Goal: Information Seeking & Learning: Find specific page/section

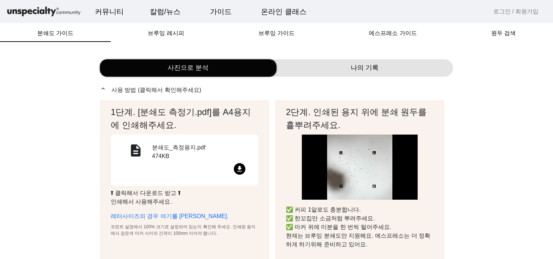
click at [150, 162] on div "description 분쇄도_측정용지.pdf 474KB file_download" at bounding box center [184, 160] width 130 height 34
click at [159, 155] on div "분쇄도_측정용지.pdf 474KB" at bounding box center [201, 153] width 98 height 20
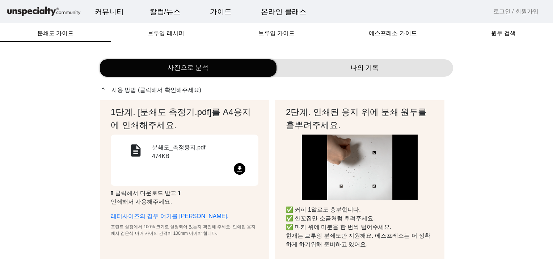
click at [239, 165] on mat-icon "file_download" at bounding box center [240, 169] width 12 height 12
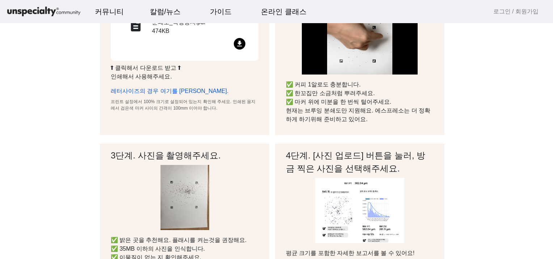
scroll to position [36, 0]
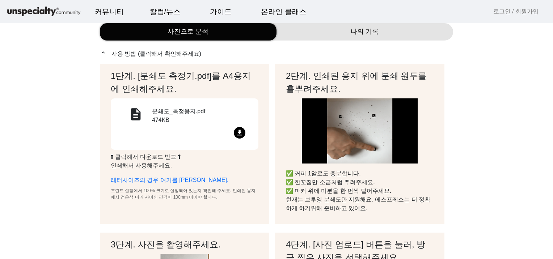
click at [138, 116] on mat-icon "description" at bounding box center [135, 115] width 17 height 17
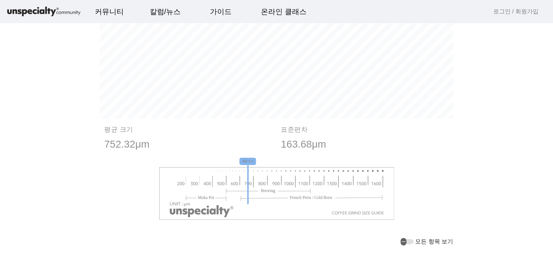
scroll to position [796, 0]
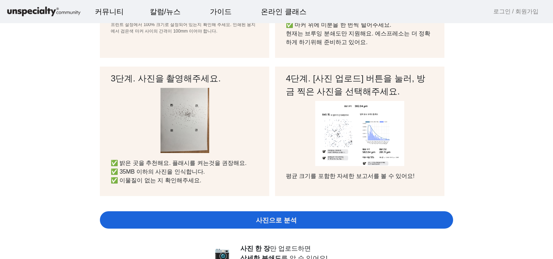
scroll to position [72, 0]
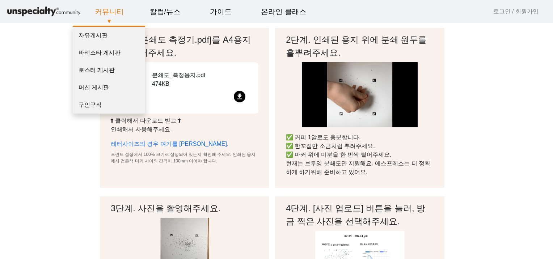
click at [39, 11] on img at bounding box center [44, 11] width 76 height 13
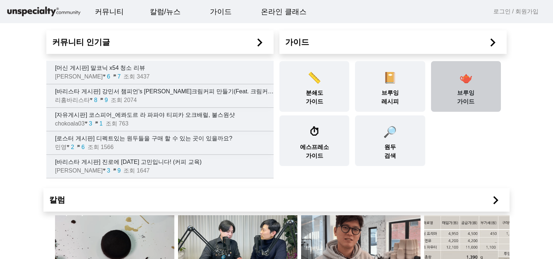
click at [449, 95] on div "🫖 [PERSON_NAME] 가이드" at bounding box center [466, 86] width 70 height 51
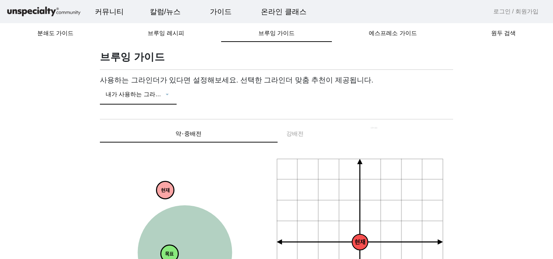
click at [165, 96] on icon at bounding box center [166, 94] width 7 height 9
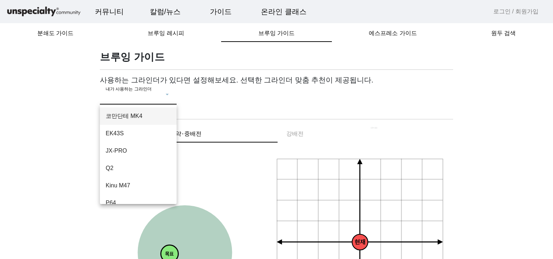
click at [135, 110] on mat-option "코만단테 MK4" at bounding box center [138, 115] width 77 height 17
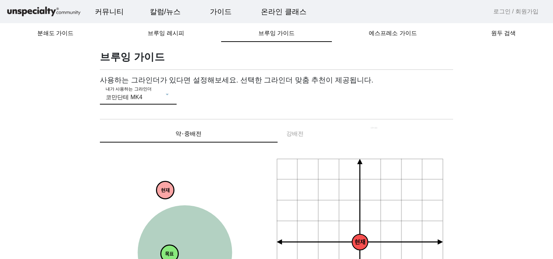
click at [179, 131] on span "약⋅중배전" at bounding box center [188, 134] width 26 height 6
click at [326, 129] on div "약⋅중배전 강배전" at bounding box center [276, 133] width 353 height 17
click at [309, 133] on div "약⋅중배전 강배전" at bounding box center [276, 133] width 353 height 17
click at [294, 132] on div "약⋅중배전 강배전" at bounding box center [276, 133] width 353 height 17
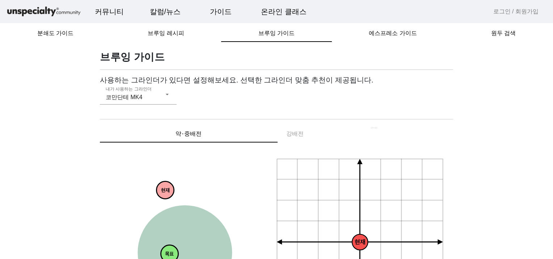
click at [297, 137] on div "약⋅중배전 강배전" at bounding box center [276, 133] width 353 height 17
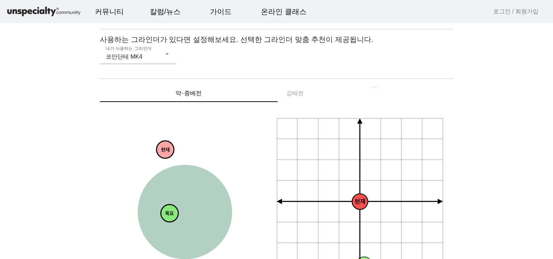
scroll to position [145, 0]
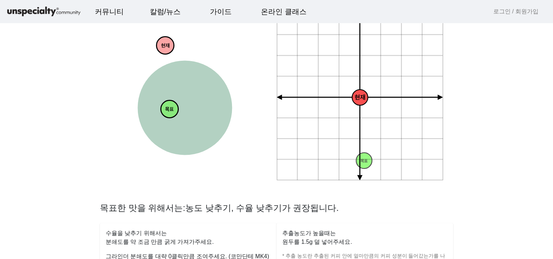
click at [336, 141] on icon "+ 0.5g - 30um + 30um + 60um + 90um - 60um - 90um + 1.0g + 1.5g + 2.0g - 0.5g - …" at bounding box center [360, 98] width 168 height 168
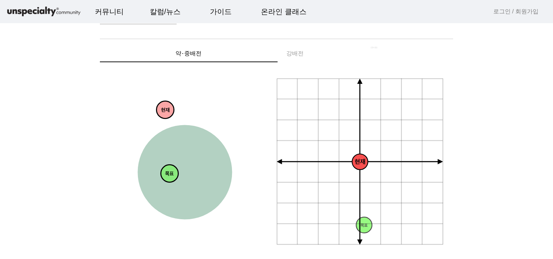
scroll to position [0, 0]
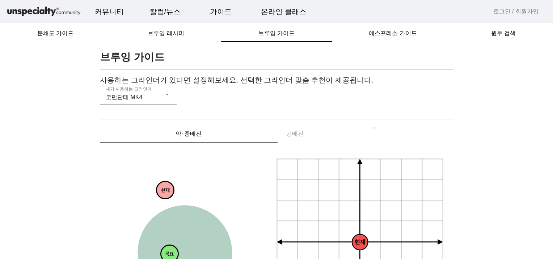
click at [295, 132] on div "약⋅중배전 강배전" at bounding box center [276, 133] width 353 height 17
click at [350, 132] on div "약⋅중배전 강배전" at bounding box center [276, 133] width 353 height 17
click at [376, 129] on div "약⋅중배전 강배전" at bounding box center [276, 133] width 353 height 17
click at [296, 129] on div "약⋅중배전 강배전" at bounding box center [276, 133] width 353 height 17
click at [506, 33] on span "원두 검색" at bounding box center [503, 33] width 25 height 6
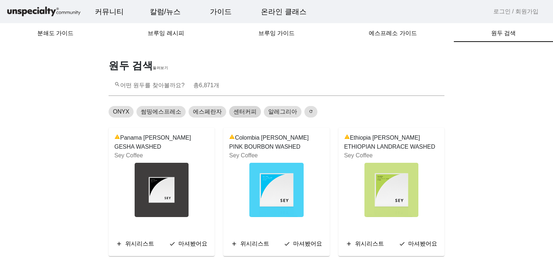
click at [245, 114] on span "센터커피" at bounding box center [244, 111] width 23 height 9
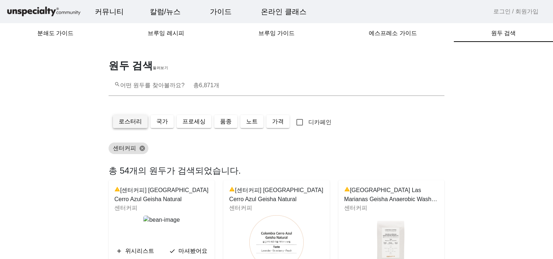
click at [133, 122] on span "로스터리" at bounding box center [130, 121] width 23 height 9
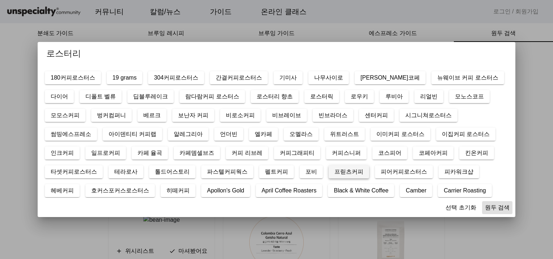
click at [328, 180] on span at bounding box center [348, 171] width 41 height 17
click at [485, 205] on span "원두 검색" at bounding box center [497, 207] width 25 height 9
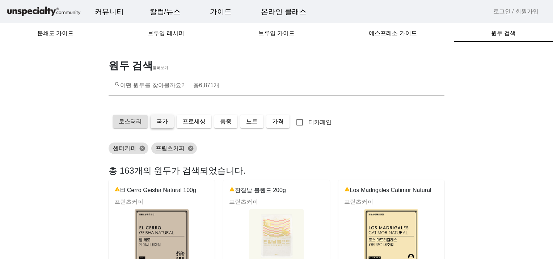
click at [163, 124] on span "국가" at bounding box center [162, 121] width 12 height 9
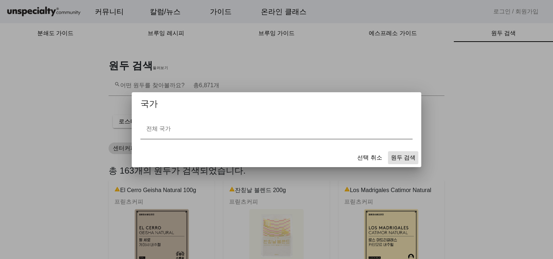
click at [167, 126] on mat-label "전체 국가" at bounding box center [158, 128] width 25 height 6
click at [167, 128] on input "전체 국가" at bounding box center [276, 132] width 260 height 9
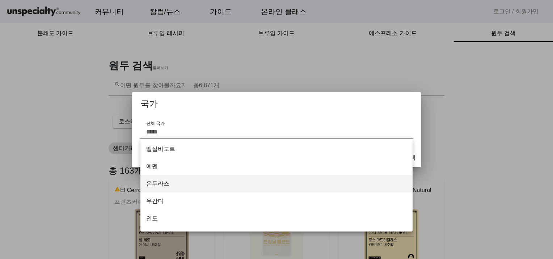
scroll to position [434, 0]
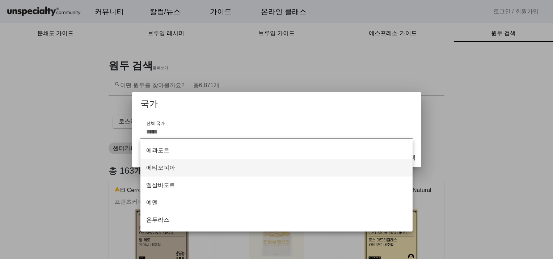
click at [179, 166] on span "에티오피아" at bounding box center [276, 167] width 260 height 9
type input "*****"
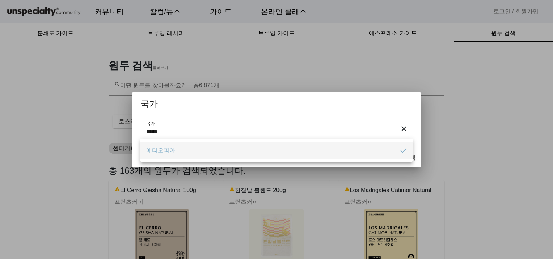
scroll to position [0, 0]
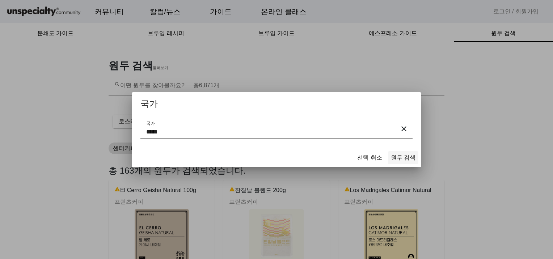
click at [404, 158] on span "원두 검색" at bounding box center [403, 157] width 25 height 9
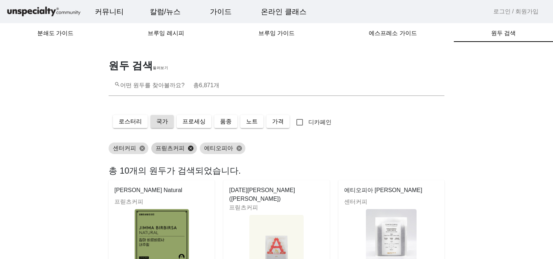
click at [192, 148] on button "cancel" at bounding box center [190, 148] width 12 height 7
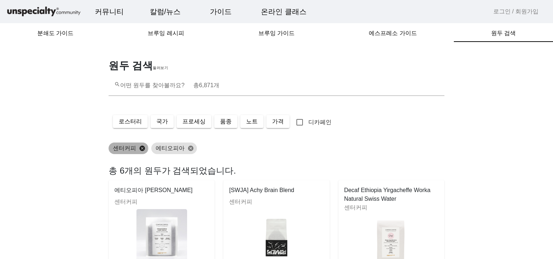
click at [140, 147] on button "cancel" at bounding box center [142, 148] width 12 height 7
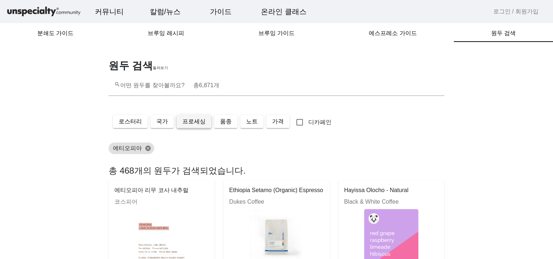
click at [199, 122] on span "프로세싱" at bounding box center [193, 121] width 23 height 9
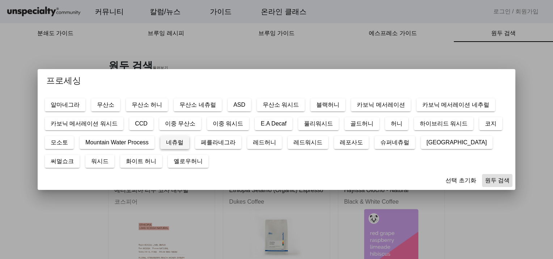
click at [189, 148] on span at bounding box center [174, 142] width 29 height 17
click at [213, 101] on span "무산소 네츄럴" at bounding box center [197, 105] width 36 height 9
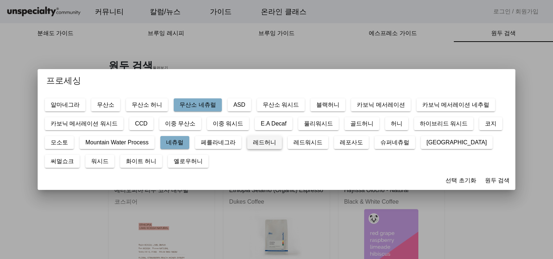
click at [282, 147] on span at bounding box center [264, 142] width 35 height 17
click at [485, 177] on span "원두 검색" at bounding box center [497, 180] width 25 height 9
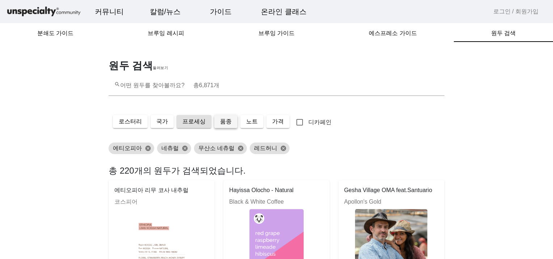
click at [230, 120] on span "품종" at bounding box center [226, 121] width 12 height 9
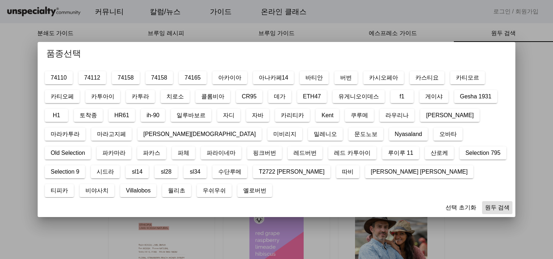
click at [501, 87] on div at bounding box center [276, 129] width 553 height 259
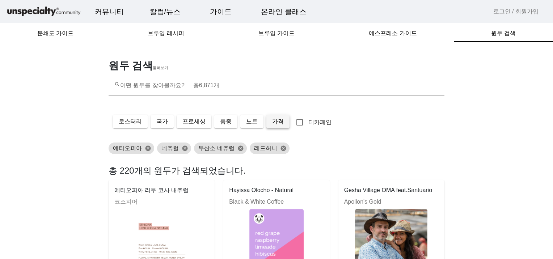
click at [281, 126] on span at bounding box center [277, 121] width 23 height 17
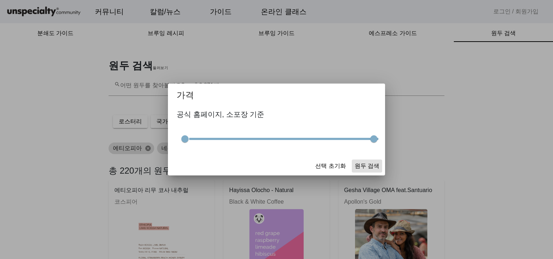
click at [438, 162] on div at bounding box center [276, 129] width 553 height 259
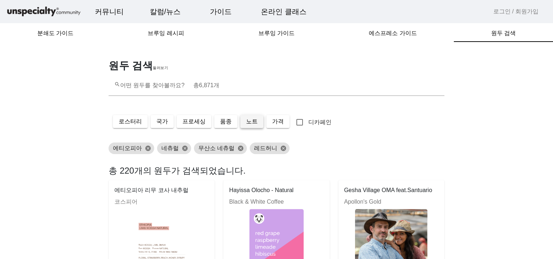
click at [249, 120] on span "노트" at bounding box center [252, 121] width 12 height 9
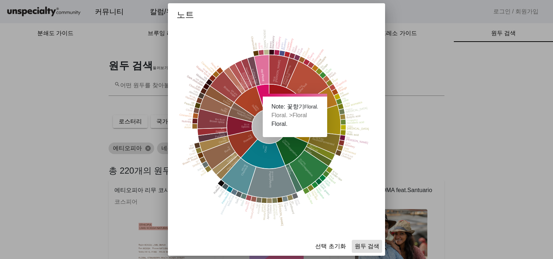
click at [259, 60] on icon at bounding box center [261, 70] width 15 height 30
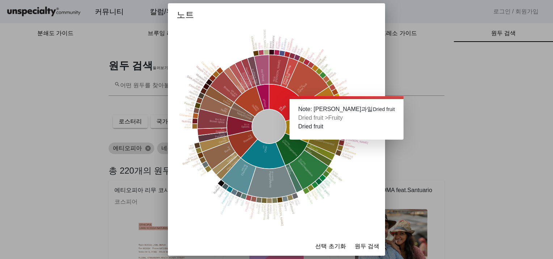
click at [291, 68] on fruit at bounding box center [290, 73] width 18 height 30
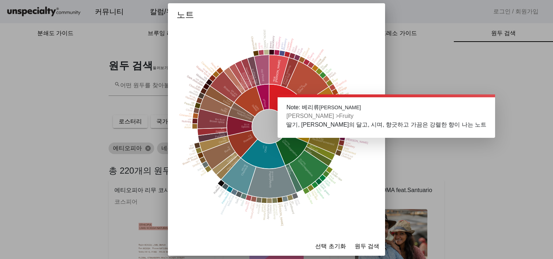
click at [279, 62] on icon at bounding box center [279, 70] width 20 height 31
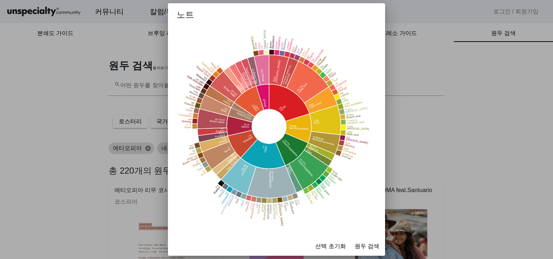
click at [279, 41] on tspan "Raspberry" at bounding box center [279, 42] width 5 height 13
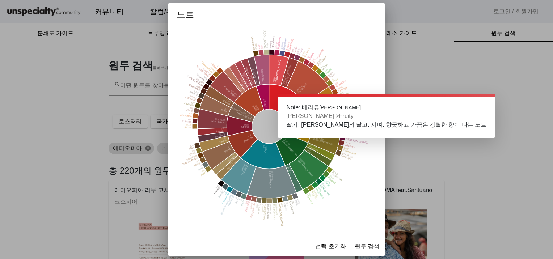
click at [276, 55] on icon at bounding box center [279, 70] width 20 height 31
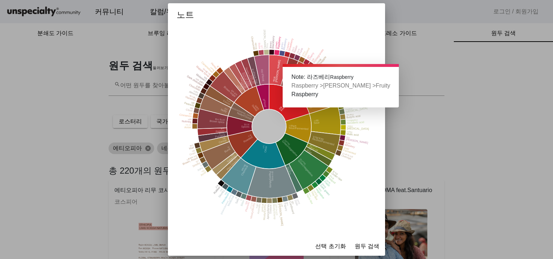
click at [276, 52] on icon at bounding box center [277, 53] width 6 height 6
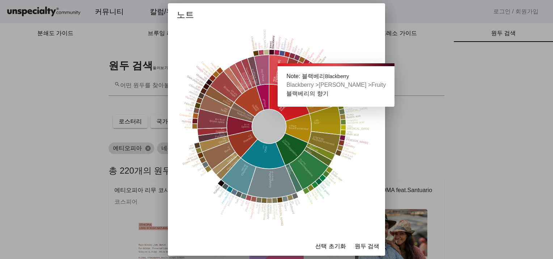
click at [271, 53] on icon at bounding box center [271, 51] width 5 height 5
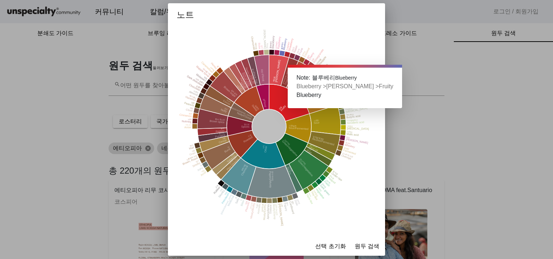
click at [282, 53] on icon at bounding box center [282, 53] width 6 height 6
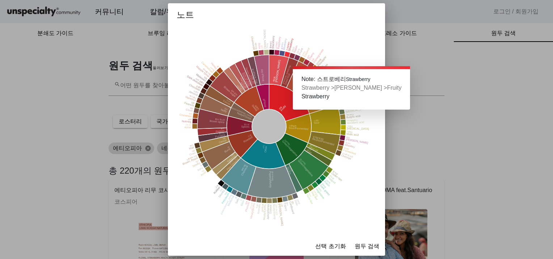
click at [287, 55] on icon at bounding box center [287, 54] width 7 height 7
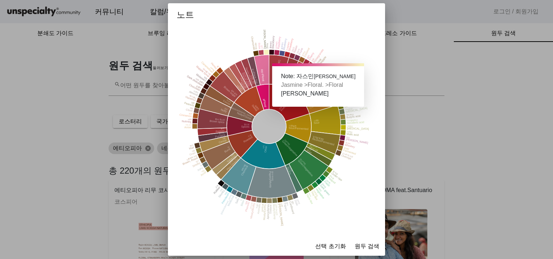
click at [265, 52] on icon at bounding box center [265, 51] width 5 height 5
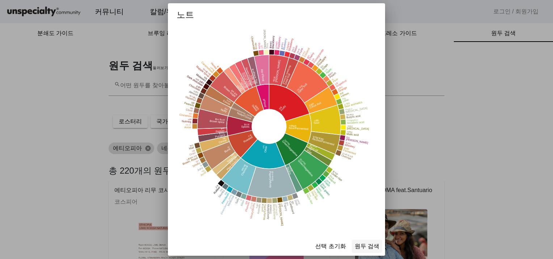
click at [366, 242] on span at bounding box center [367, 246] width 30 height 17
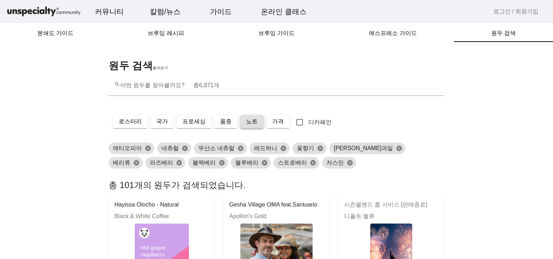
click at [256, 119] on span "노트" at bounding box center [252, 121] width 12 height 9
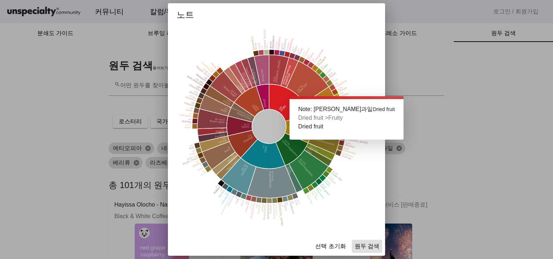
click at [290, 67] on fruit at bounding box center [290, 73] width 18 height 30
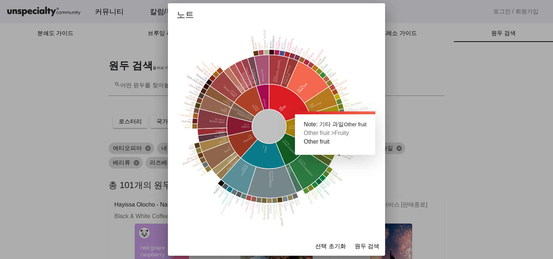
click at [311, 84] on fruit at bounding box center [307, 82] width 42 height 42
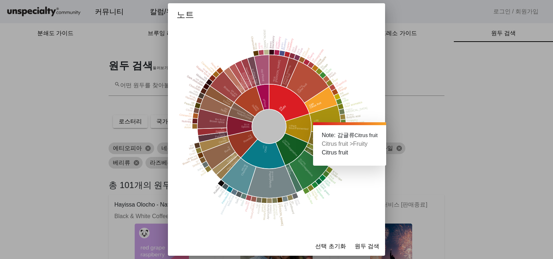
click at [327, 99] on fruit at bounding box center [320, 100] width 33 height 27
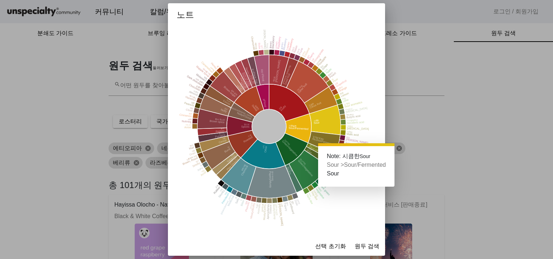
click at [331, 118] on icon at bounding box center [324, 120] width 31 height 30
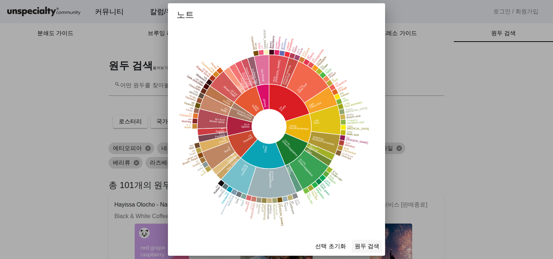
click at [368, 246] on span "원두 검색" at bounding box center [366, 246] width 25 height 9
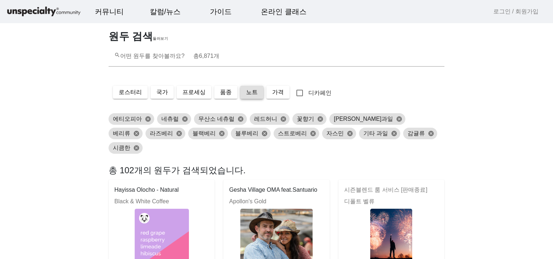
scroll to position [72, 0]
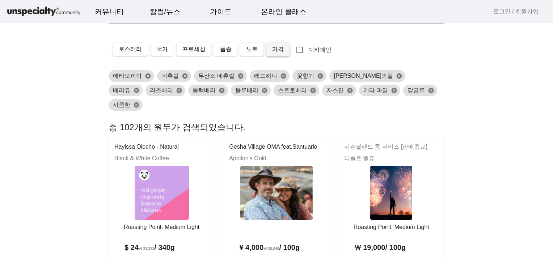
click at [279, 48] on span "가격" at bounding box center [278, 49] width 12 height 9
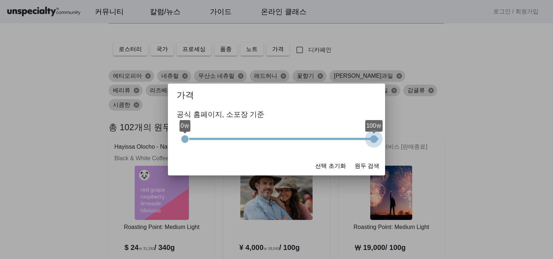
click at [315, 137] on input "range" at bounding box center [281, 139] width 203 height 16
click at [290, 136] on input "range" at bounding box center [330, 139] width 103 height 16
drag, startPoint x: 373, startPoint y: 140, endPoint x: 299, endPoint y: 141, distance: 74.5
click at [299, 141] on input "range" at bounding box center [281, 139] width 203 height 16
click at [301, 141] on input "range" at bounding box center [330, 139] width 103 height 16
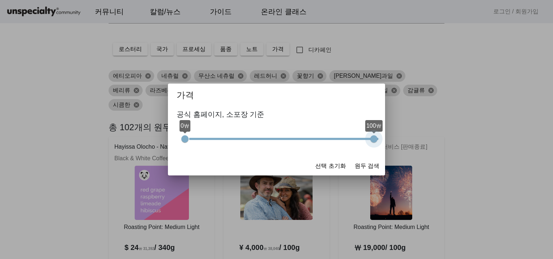
click at [524, 163] on div at bounding box center [276, 129] width 553 height 259
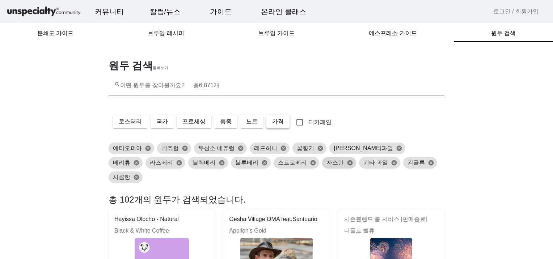
scroll to position [72, 0]
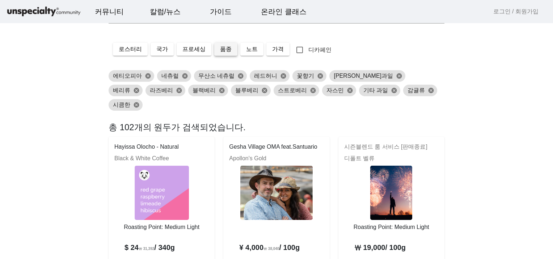
click at [235, 56] on span at bounding box center [225, 49] width 23 height 17
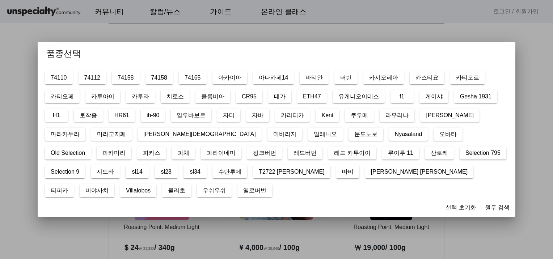
click at [505, 196] on div at bounding box center [276, 129] width 553 height 259
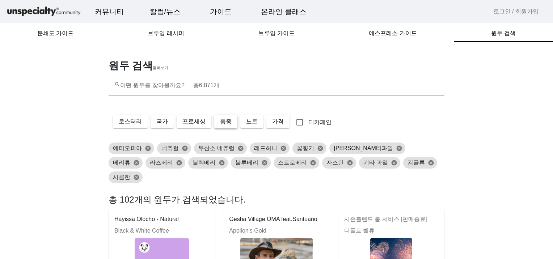
scroll to position [72, 0]
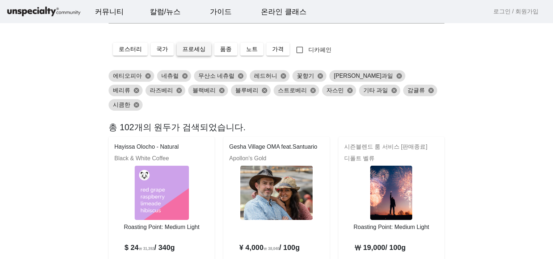
click at [190, 51] on span "프로세싱" at bounding box center [193, 49] width 23 height 9
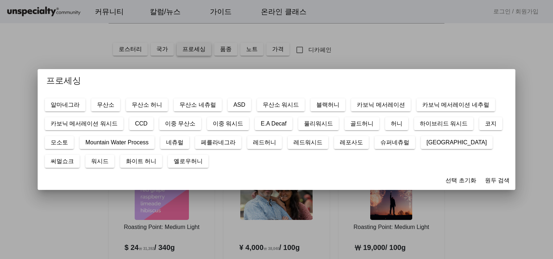
scroll to position [0, 0]
click at [275, 46] on div at bounding box center [276, 129] width 553 height 259
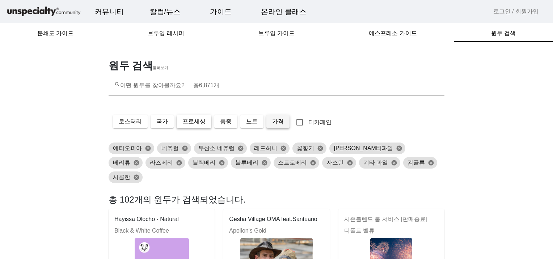
scroll to position [72, 0]
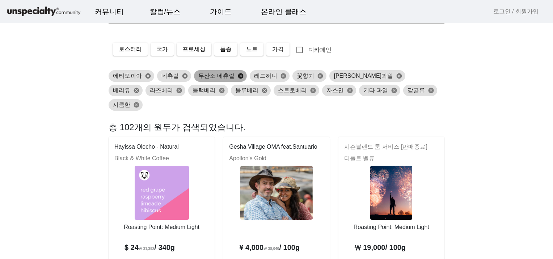
click at [241, 75] on button "cancel" at bounding box center [240, 76] width 12 height 7
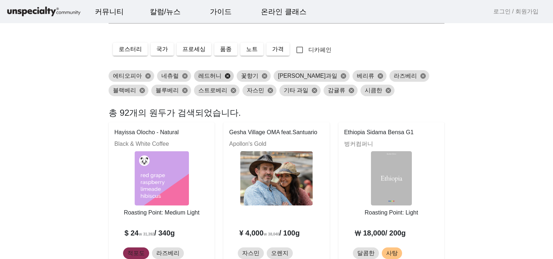
click at [226, 74] on button "cancel" at bounding box center [227, 76] width 12 height 7
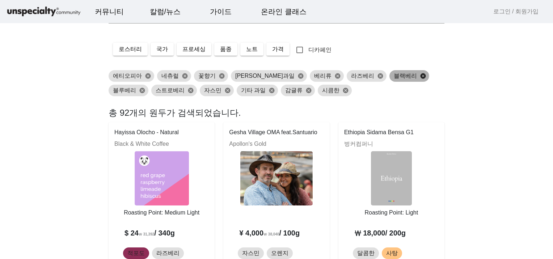
click at [417, 75] on button "cancel" at bounding box center [423, 76] width 12 height 7
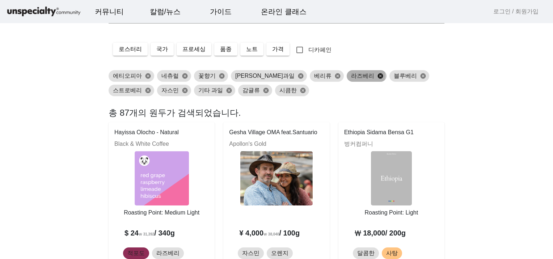
click at [374, 73] on button "cancel" at bounding box center [380, 76] width 12 height 7
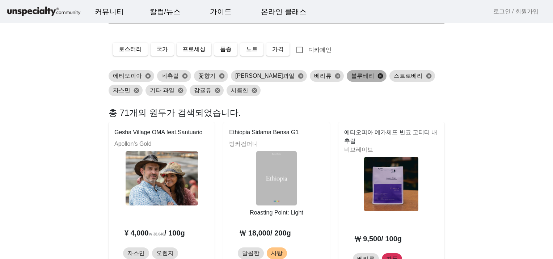
click at [374, 75] on button "cancel" at bounding box center [380, 76] width 12 height 7
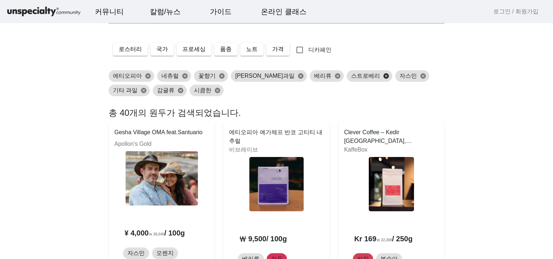
click at [380, 75] on button "cancel" at bounding box center [386, 76] width 12 height 7
click at [344, 75] on div "에티오피아 cancel 네츄럴 cancel 꽃향기 cancel 말린과일 cancel 베리류 cancel 스트로베리 cancel 자스민 canc…" at bounding box center [274, 83] width 336 height 29
drag, startPoint x: 344, startPoint y: 75, endPoint x: 344, endPoint y: 101, distance: 26.0
click at [412, 74] on button "cancel" at bounding box center [418, 76] width 12 height 7
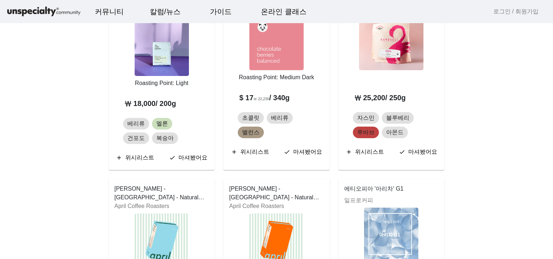
scroll to position [1338, 0]
